Goal: Task Accomplishment & Management: Manage account settings

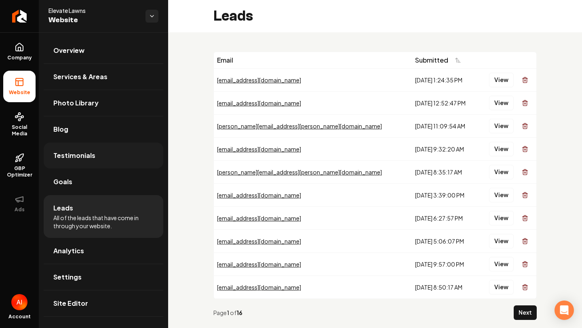
click at [76, 163] on link "Testimonials" at bounding box center [104, 156] width 120 height 26
click at [79, 187] on link "Goals" at bounding box center [104, 182] width 120 height 26
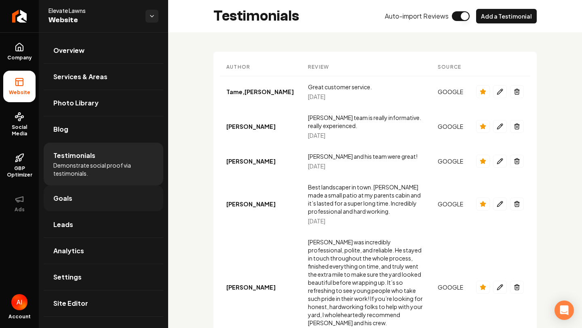
click at [100, 196] on link "Goals" at bounding box center [104, 199] width 120 height 26
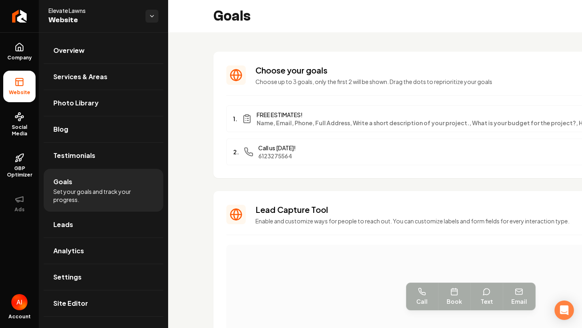
click at [233, 216] on icon "Main content area" at bounding box center [235, 214] width 19 height 19
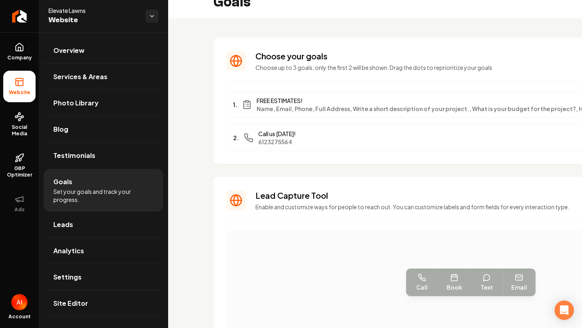
scroll to position [19, 0]
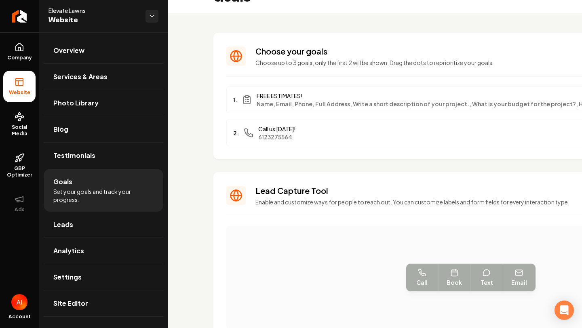
click at [400, 281] on section "Lead Capture Tool Enable and customize ways for people to reach out. You can cu…" at bounding box center [471, 315] width 515 height 287
click at [407, 281] on section "Lead Capture Tool Enable and customize ways for people to reach out. You can cu…" at bounding box center [471, 315] width 515 height 287
click at [440, 283] on section "Lead Capture Tool Enable and customize ways for people to reach out. You can cu…" at bounding box center [471, 315] width 515 height 287
click at [478, 284] on section "Lead Capture Tool Enable and customize ways for people to reach out. You can cu…" at bounding box center [471, 315] width 515 height 287
click at [508, 277] on section "Lead Capture Tool Enable and customize ways for people to reach out. You can cu…" at bounding box center [471, 315] width 515 height 287
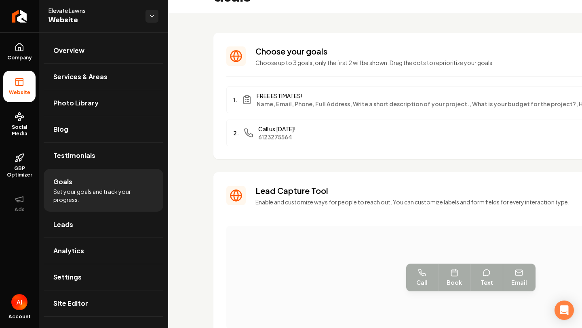
click at [312, 208] on section "Lead Capture Tool Enable and customize ways for people to reach out. You can cu…" at bounding box center [471, 315] width 515 height 287
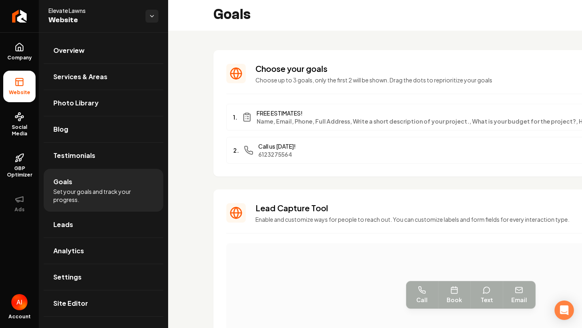
scroll to position [0, 0]
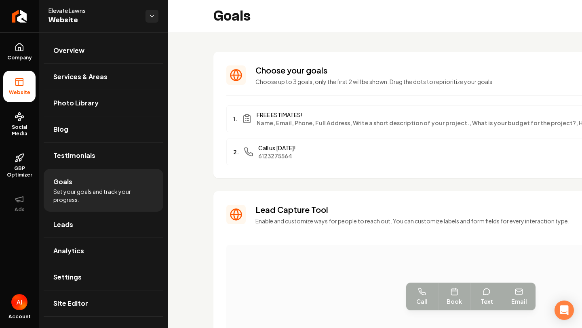
click at [269, 152] on span "6123275564" at bounding box center [457, 156] width 399 height 8
click at [268, 128] on div "1. FREE ESTIMATES! Name, Email, Phone, Full Address, Write a short description …" at bounding box center [470, 119] width 489 height 27
click at [266, 114] on span "FREE ESTIMATES!" at bounding box center [457, 115] width 401 height 8
click at [236, 74] on icon "Main content area" at bounding box center [235, 75] width 19 height 19
click at [271, 82] on p "Choose up to 3 goals, only the first 2 will be shown. Drag the dots to repriori…" at bounding box center [422, 82] width 333 height 8
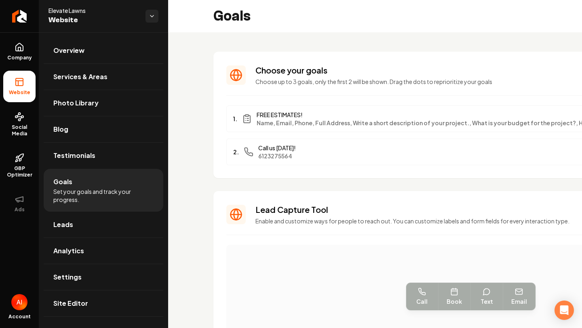
click at [261, 114] on span "FREE ESTIMATES!" at bounding box center [457, 115] width 401 height 8
click at [269, 123] on span "Name, Email, Phone, Full Address, Write a short description of your project., W…" at bounding box center [457, 123] width 401 height 8
click at [283, 123] on span "Name, Email, Phone, Full Address, Write a short description of your project., W…" at bounding box center [457, 123] width 401 height 8
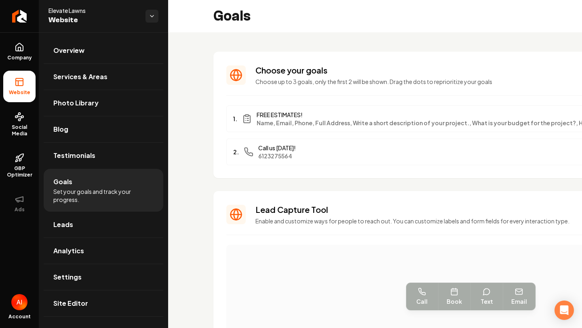
click at [297, 112] on span "FREE ESTIMATES!" at bounding box center [457, 115] width 401 height 8
click at [292, 146] on span "Call us [DATE]!" at bounding box center [457, 148] width 399 height 8
click at [134, 156] on link "Testimonials" at bounding box center [104, 156] width 120 height 26
click at [124, 137] on link "Blog" at bounding box center [104, 129] width 120 height 26
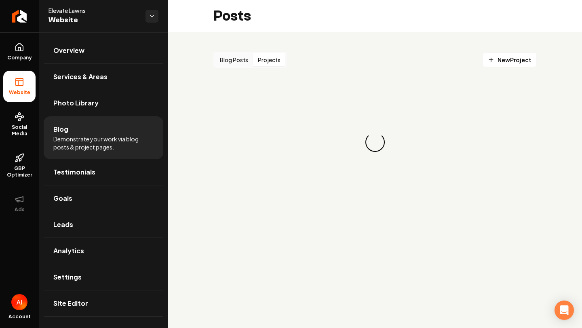
click at [271, 66] on button "Projects" at bounding box center [269, 59] width 32 height 13
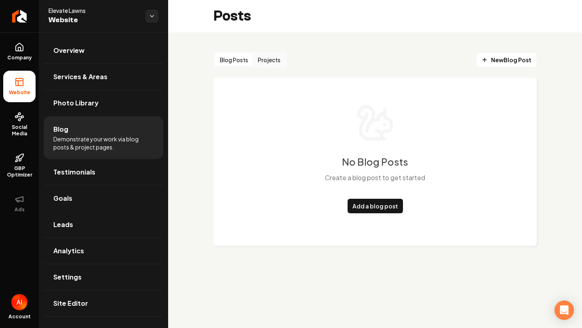
click at [237, 62] on button "Blog Posts" at bounding box center [234, 59] width 38 height 13
click at [76, 109] on link "Photo Library" at bounding box center [104, 103] width 120 height 26
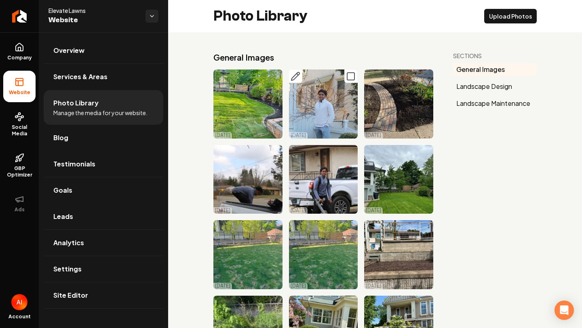
click at [317, 109] on img "Main content area" at bounding box center [323, 104] width 69 height 69
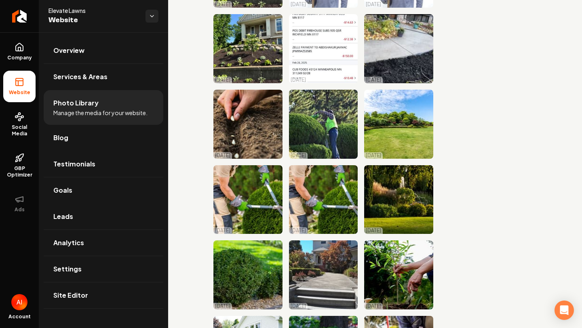
scroll to position [436, 0]
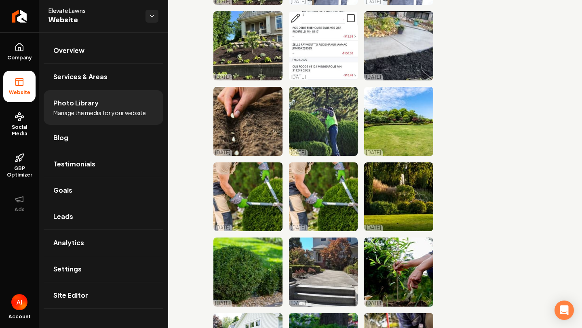
click at [300, 21] on icon "Main content area" at bounding box center [296, 18] width 10 height 10
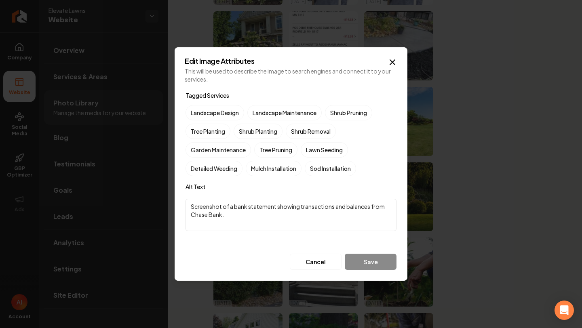
click at [328, 265] on button "Cancel" at bounding box center [316, 262] width 52 height 16
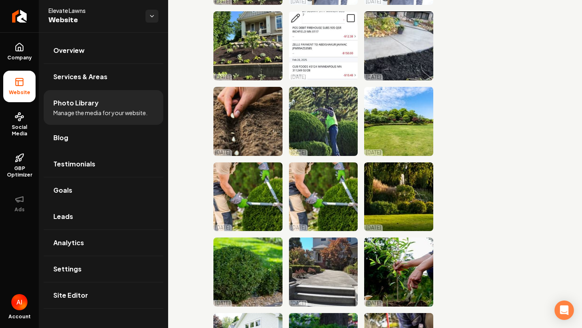
click at [349, 19] on icon "Main content area" at bounding box center [351, 18] width 10 height 10
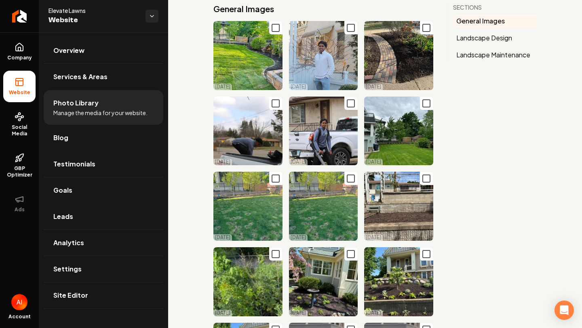
scroll to position [0, 0]
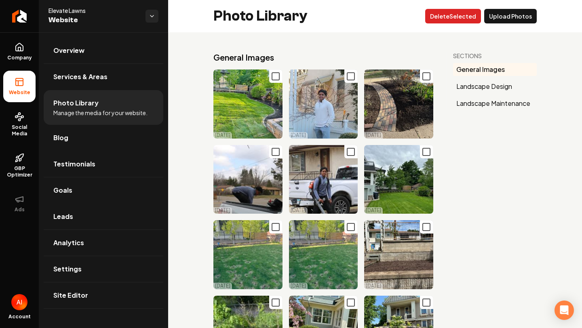
click at [475, 14] on button "Delet e Selected" at bounding box center [453, 16] width 56 height 15
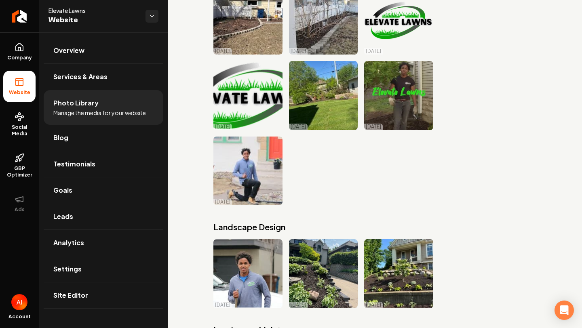
scroll to position [1589, 0]
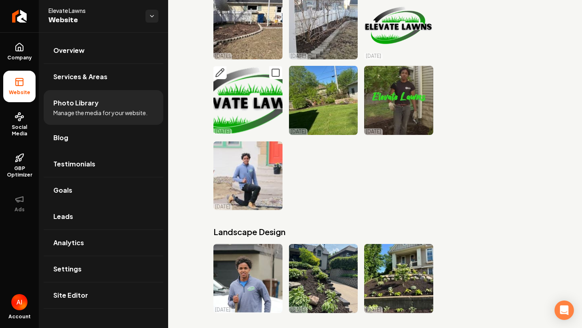
click at [219, 78] on button "Main content area" at bounding box center [220, 72] width 13 height 13
click at [107, 70] on link "Services & Areas" at bounding box center [104, 77] width 120 height 26
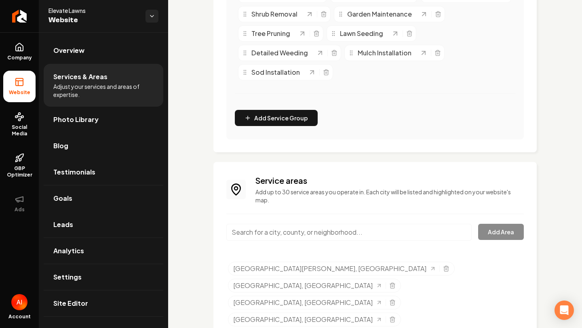
scroll to position [267, 0]
click at [101, 51] on link "Overview" at bounding box center [104, 51] width 120 height 26
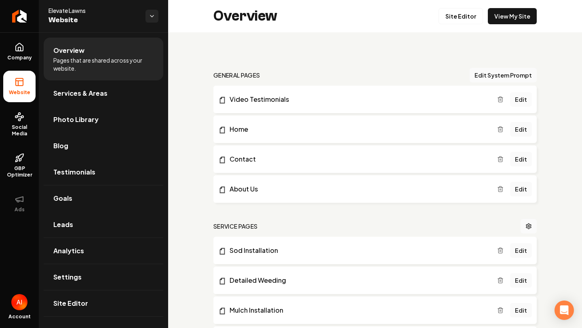
click at [512, 96] on link "Edit" at bounding box center [521, 99] width 22 height 15
click at [269, 129] on link "Home" at bounding box center [357, 130] width 279 height 10
click at [518, 131] on link "Edit" at bounding box center [521, 129] width 22 height 15
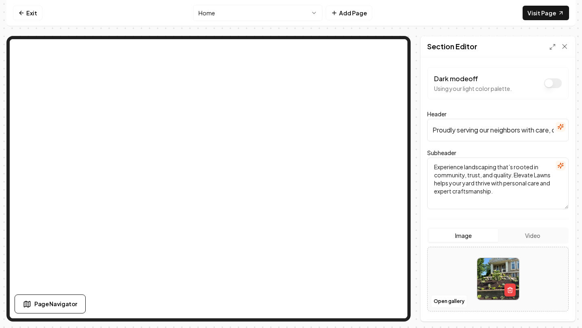
click at [503, 293] on img at bounding box center [499, 279] width 42 height 42
type input "**********"
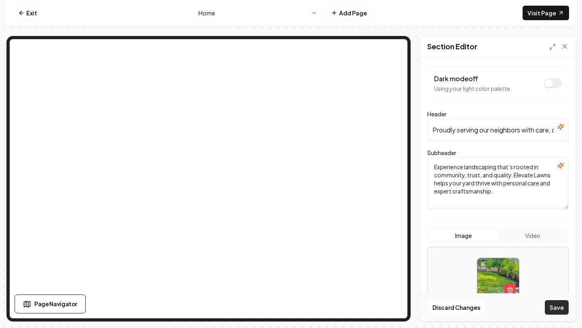
click at [556, 308] on button "Save" at bounding box center [557, 307] width 24 height 15
click at [563, 16] on link "Visit Page" at bounding box center [546, 13] width 47 height 15
click at [493, 289] on img at bounding box center [499, 279] width 42 height 42
click at [557, 17] on link "Visit Page" at bounding box center [546, 13] width 47 height 15
click at [507, 292] on icon "button" at bounding box center [510, 290] width 6 height 6
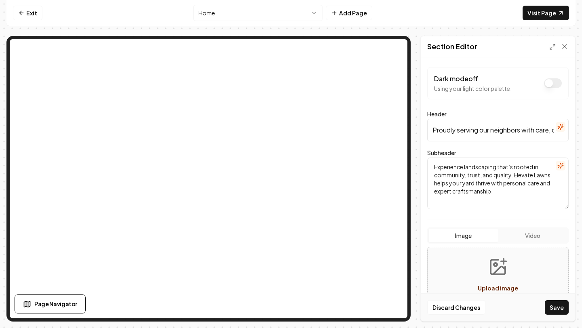
click at [522, 268] on button "Upload image 30 MB max file size" at bounding box center [497, 279] width 57 height 57
type input "**********"
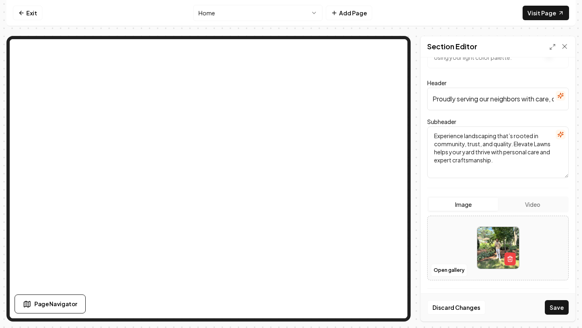
scroll to position [32, 0]
click at [555, 309] on button "Save" at bounding box center [557, 307] width 24 height 15
click at [521, 195] on form "Dark mode off Using your light color palette. Header Proudly serving our neighb…" at bounding box center [498, 203] width 142 height 334
click at [522, 199] on button "Video" at bounding box center [532, 204] width 69 height 13
click at [505, 252] on div "Upload video" at bounding box center [498, 257] width 39 height 10
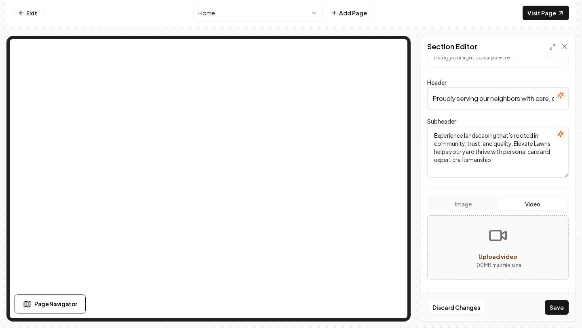
click at [446, 205] on button "Image" at bounding box center [463, 204] width 69 height 13
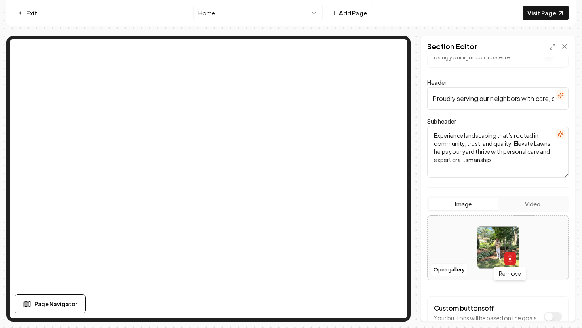
click at [507, 255] on button "button" at bounding box center [510, 258] width 11 height 13
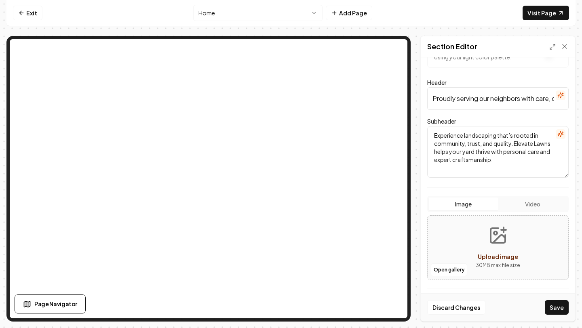
click at [518, 194] on form "Dark mode off Using your light color palette. Header Proudly serving our neighb…" at bounding box center [498, 203] width 142 height 334
click at [518, 200] on button "Video" at bounding box center [532, 204] width 69 height 13
click at [491, 245] on icon "Upload video" at bounding box center [497, 235] width 19 height 19
click at [522, 205] on button "Video" at bounding box center [532, 204] width 69 height 13
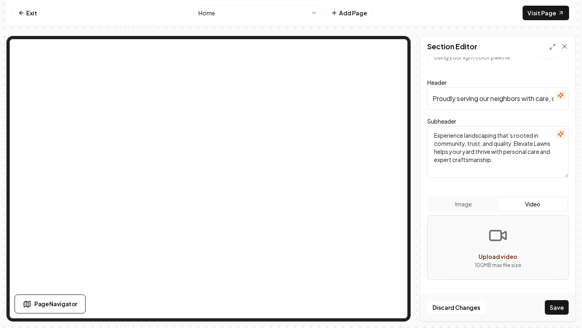
click at [522, 205] on button "Video" at bounding box center [532, 204] width 69 height 13
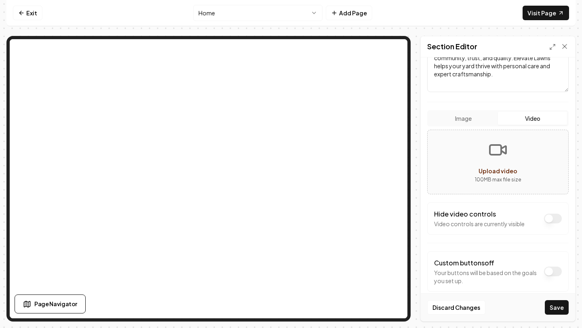
scroll to position [129, 0]
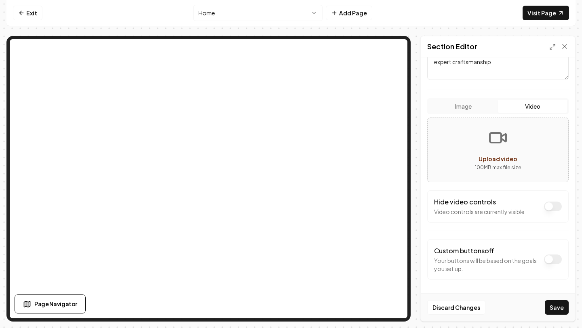
click at [503, 142] on icon "Upload video" at bounding box center [497, 137] width 19 height 19
type input "**********"
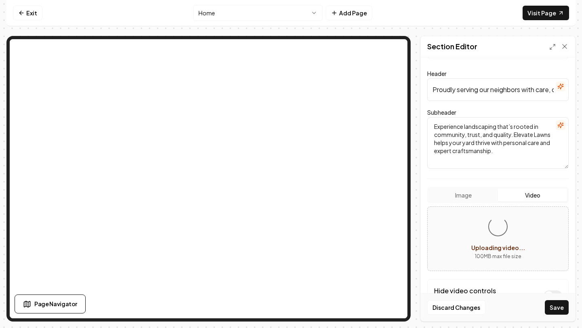
scroll to position [0, 0]
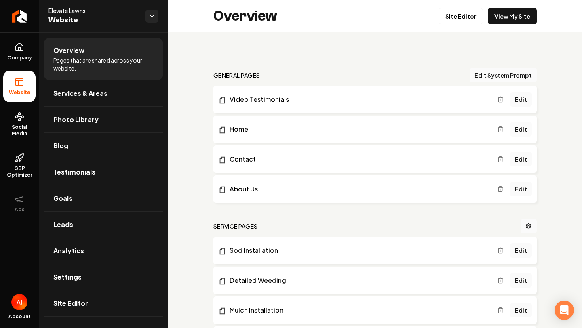
click at [526, 131] on link "Edit" at bounding box center [521, 129] width 22 height 15
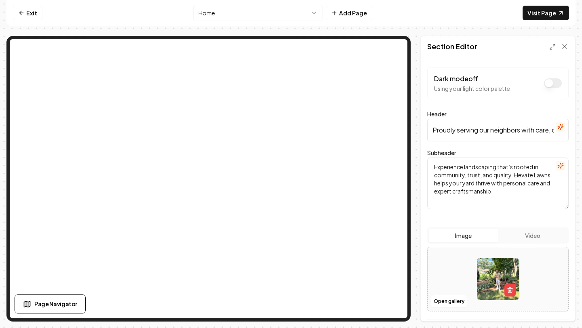
click at [495, 283] on img at bounding box center [499, 279] width 42 height 42
click at [448, 231] on button "Image" at bounding box center [463, 235] width 69 height 13
click at [510, 285] on button "button" at bounding box center [510, 290] width 11 height 13
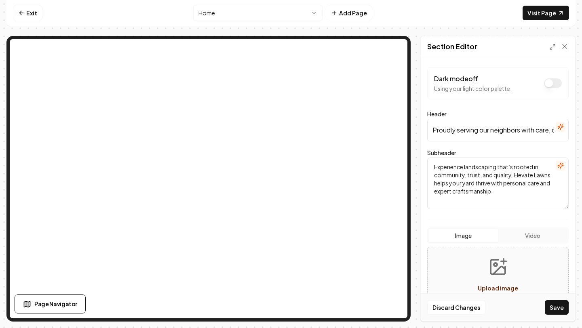
click at [498, 278] on button "Upload image 30 MB max file size" at bounding box center [497, 279] width 57 height 57
type input "**********"
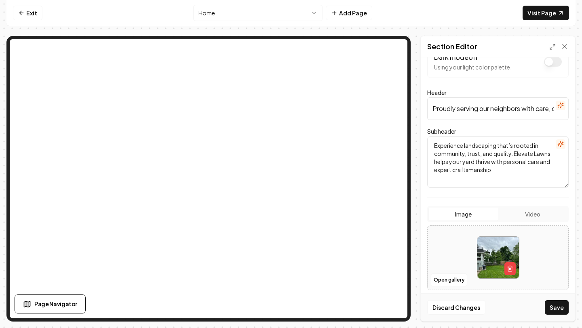
scroll to position [23, 0]
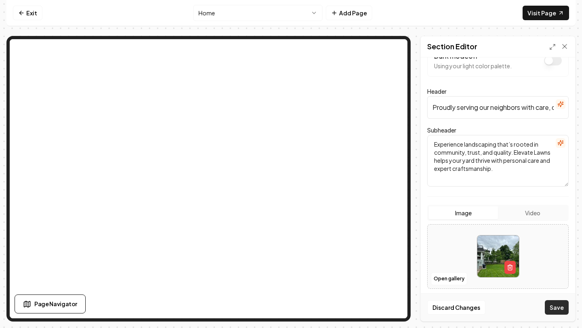
click at [552, 302] on button "Save" at bounding box center [557, 307] width 24 height 15
click at [510, 264] on button "button" at bounding box center [510, 267] width 11 height 13
click at [484, 249] on button "Upload image 30 MB max file size" at bounding box center [497, 256] width 57 height 57
type input "**********"
click at [561, 309] on button "Save" at bounding box center [557, 307] width 24 height 15
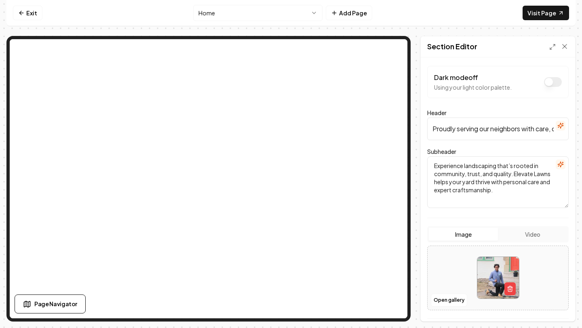
scroll to position [0, 0]
click at [469, 134] on input "Proudly serving our neighbors with care, detail, and real hard work, one yard a…" at bounding box center [498, 130] width 142 height 23
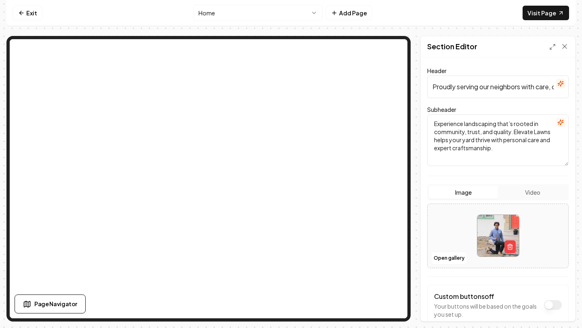
scroll to position [89, 0]
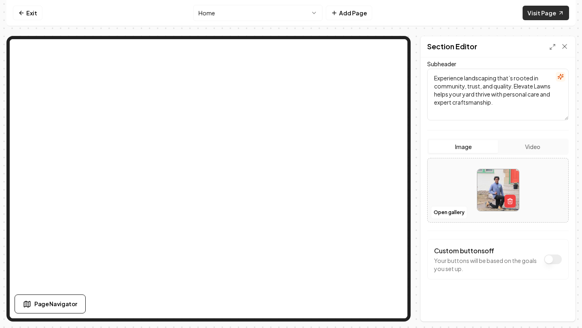
click at [550, 15] on link "Visit Page" at bounding box center [546, 13] width 47 height 15
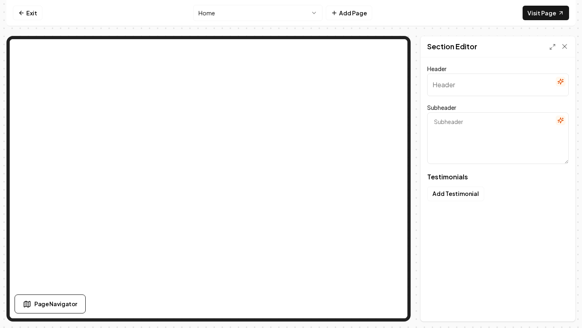
type input "Loved by our customers"
type textarea "Here's what they've been saying"
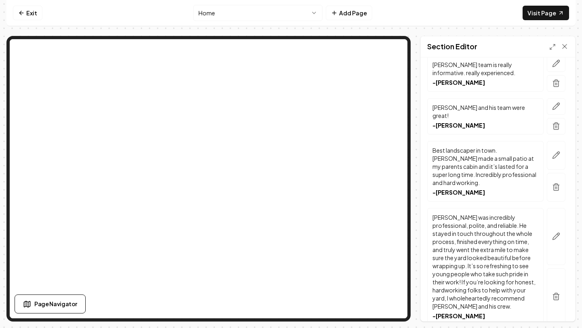
scroll to position [168, 0]
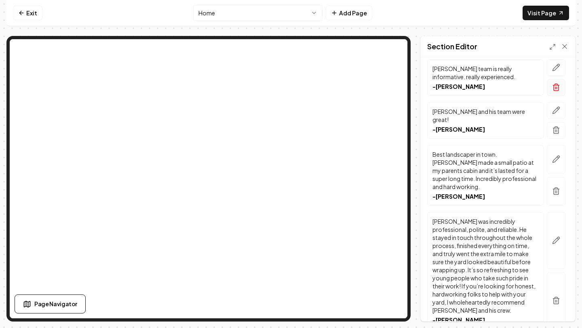
click at [558, 89] on icon "button" at bounding box center [556, 87] width 5 height 5
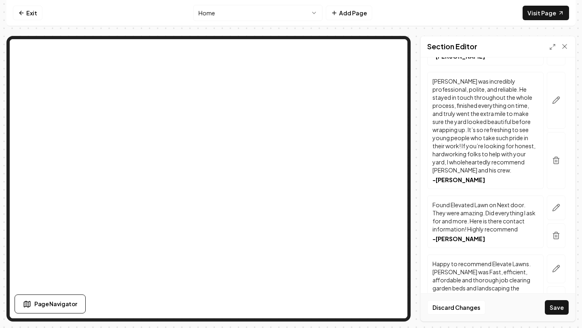
scroll to position [273, 0]
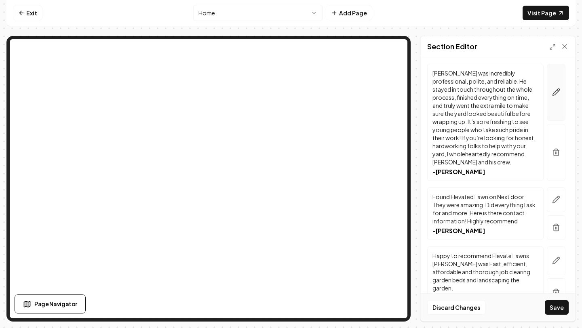
click at [556, 99] on button "button" at bounding box center [556, 92] width 19 height 57
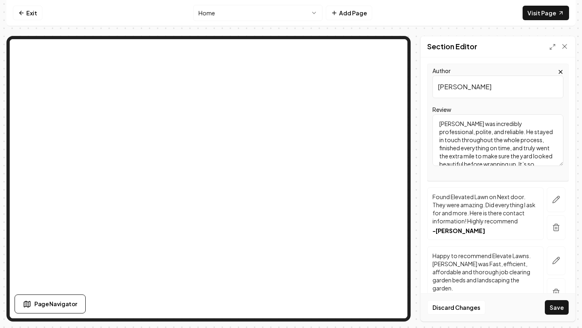
click at [507, 77] on input "[PERSON_NAME]" at bounding box center [498, 87] width 131 height 23
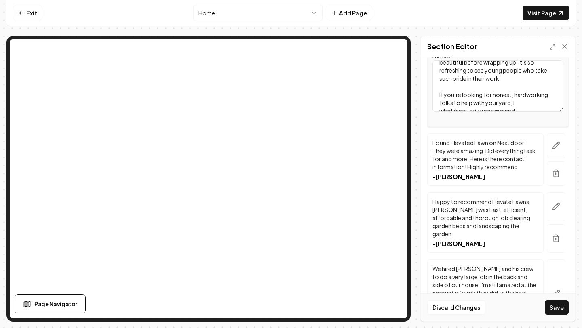
scroll to position [330, 0]
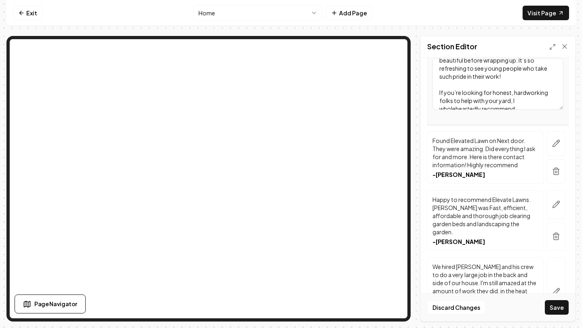
click at [503, 155] on p "Found Elevated Lawn on Next door. They were amazing. Did everything I ask for a…" at bounding box center [486, 153] width 106 height 32
click at [495, 171] on p "- Paul R." at bounding box center [486, 175] width 106 height 8
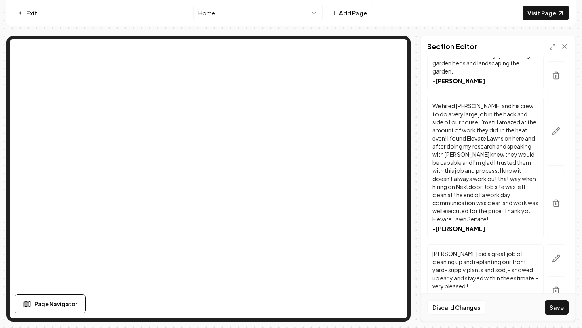
scroll to position [492, 0]
click at [554, 312] on button "Save" at bounding box center [557, 307] width 24 height 15
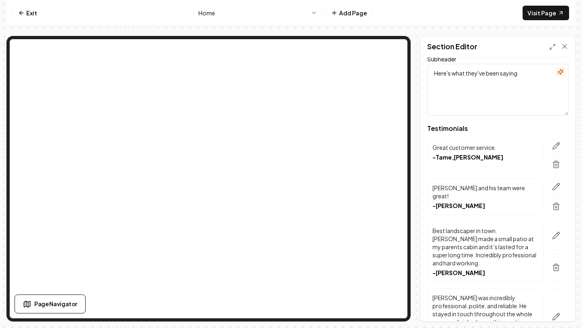
scroll to position [0, 0]
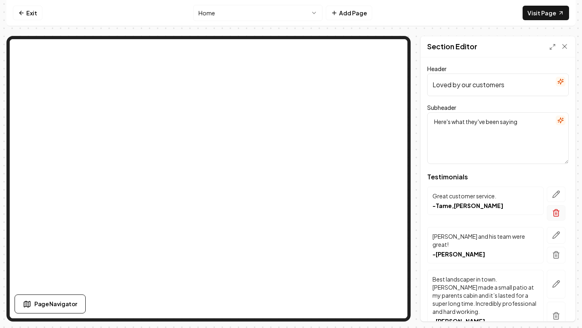
click at [558, 212] on icon "button" at bounding box center [556, 213] width 8 height 8
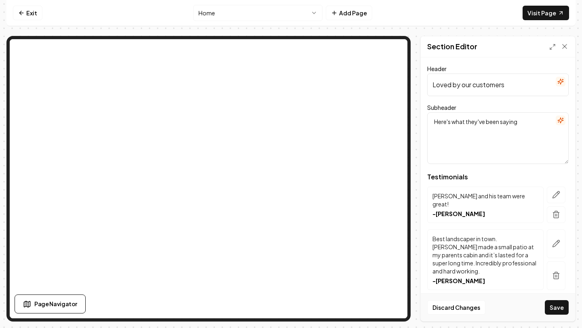
click at [550, 214] on button "button" at bounding box center [556, 215] width 19 height 17
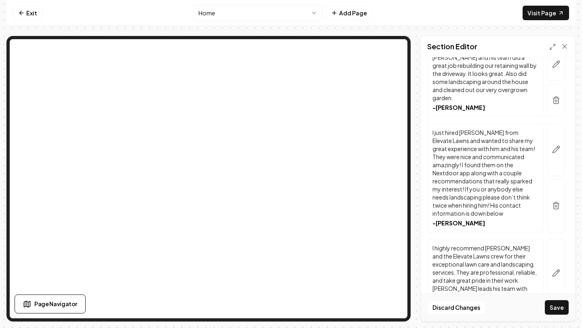
scroll to position [678, 0]
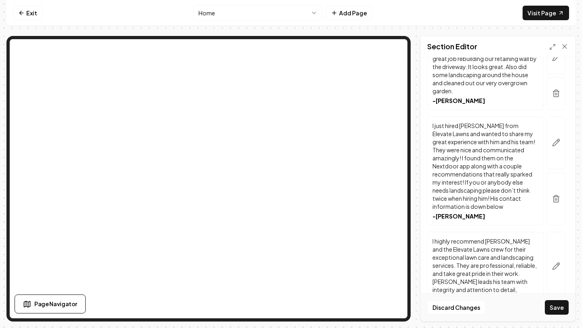
click at [554, 304] on button "Save" at bounding box center [557, 307] width 24 height 15
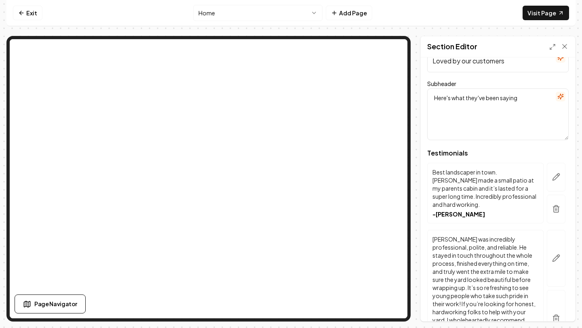
scroll to position [0, 0]
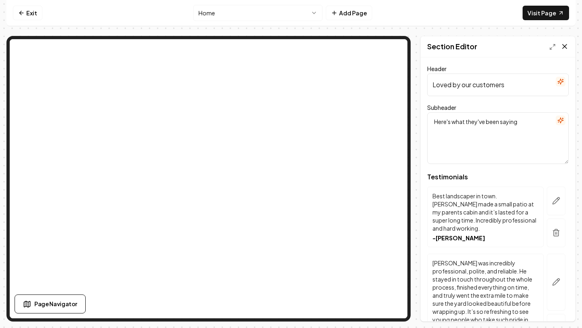
click at [564, 49] on icon at bounding box center [565, 46] width 8 height 8
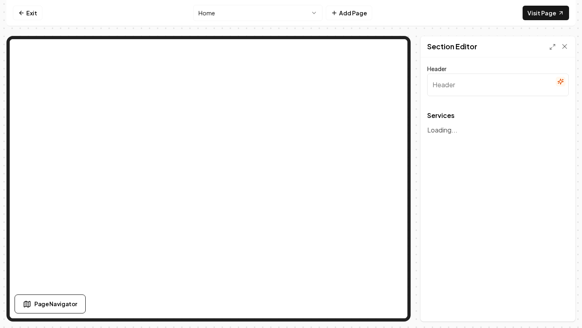
click at [460, 86] on input "Header" at bounding box center [498, 85] width 142 height 23
type input "Our Landscaping Services"
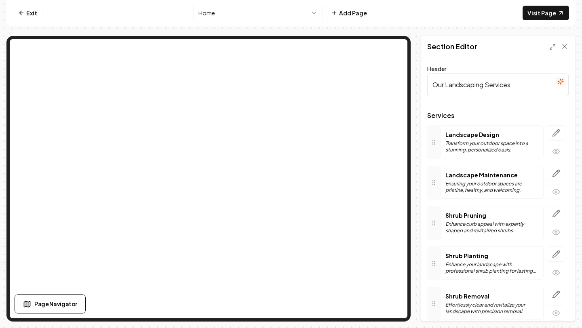
click at [438, 108] on div at bounding box center [498, 109] width 142 height 6
drag, startPoint x: 465, startPoint y: 142, endPoint x: 465, endPoint y: 125, distance: 17.4
click at [465, 125] on div "Landscape Design Transform your outdoor space into a stunning, personalized oas…" at bounding box center [492, 141] width 104 height 33
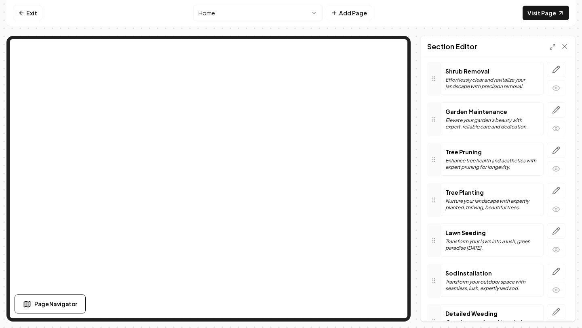
scroll to position [319, 0]
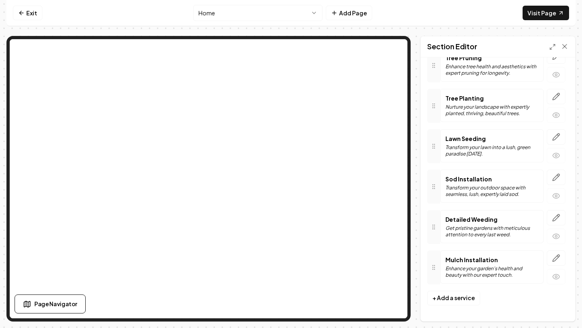
click at [496, 228] on p "Get pristine gardens with meticulous attention to every last weed." at bounding box center [492, 231] width 93 height 13
click at [552, 237] on icon "button" at bounding box center [556, 237] width 8 height 8
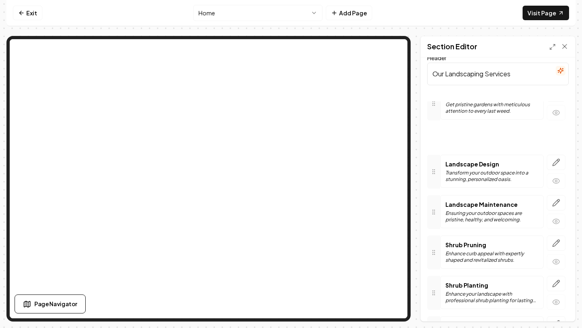
scroll to position [0, 0]
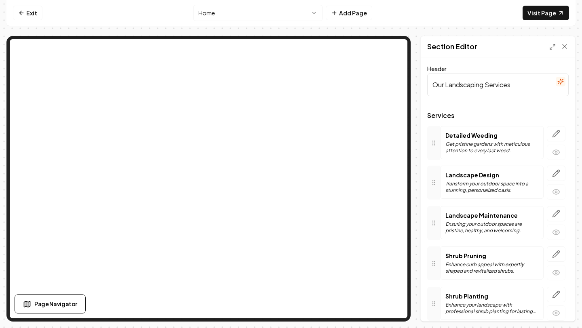
drag, startPoint x: 434, startPoint y: 226, endPoint x: 460, endPoint y: 150, distance: 80.3
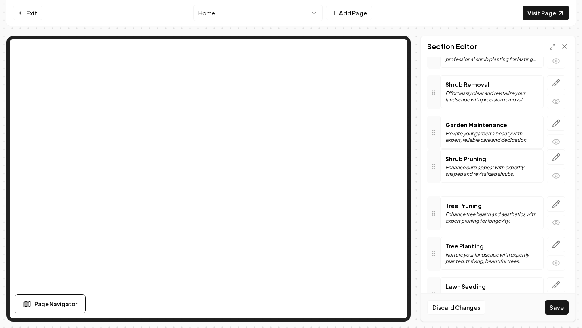
drag, startPoint x: 435, startPoint y: 129, endPoint x: 436, endPoint y: 328, distance: 198.5
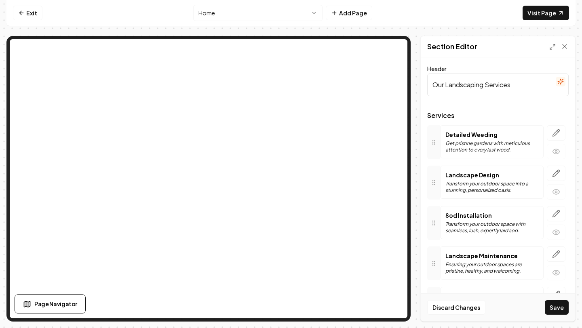
drag, startPoint x: 435, startPoint y: 230, endPoint x: 452, endPoint y: 224, distance: 18.0
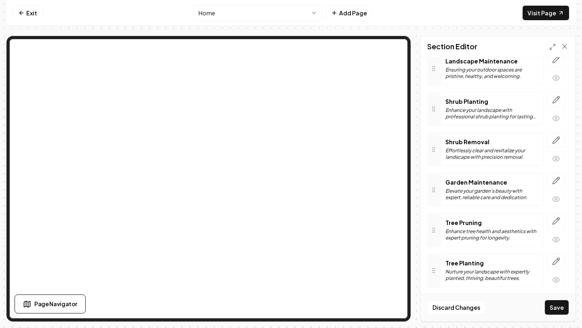
scroll to position [195, 0]
click at [555, 139] on icon "button" at bounding box center [556, 140] width 8 height 8
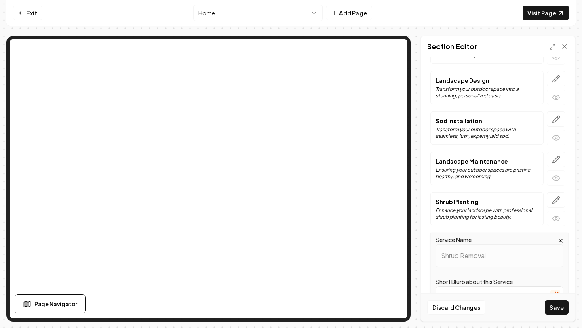
scroll to position [0, 0]
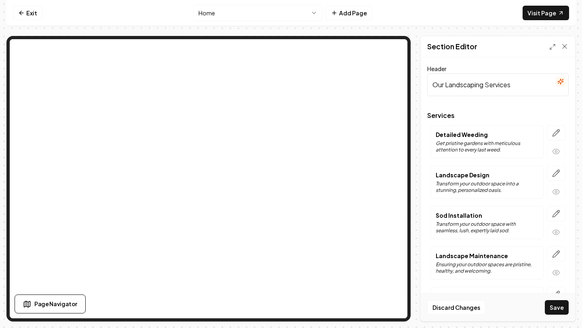
click at [556, 310] on button "Save" at bounding box center [557, 307] width 24 height 15
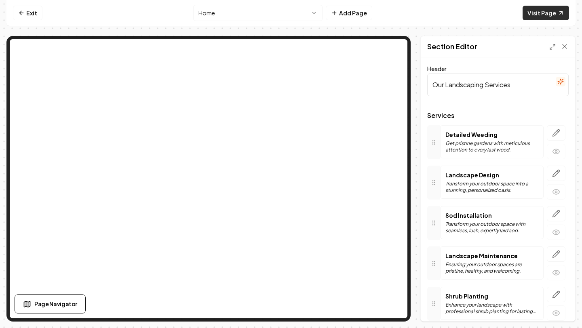
click at [527, 15] on link "Visit Page" at bounding box center [546, 13] width 47 height 15
